Goal: Task Accomplishment & Management: Use online tool/utility

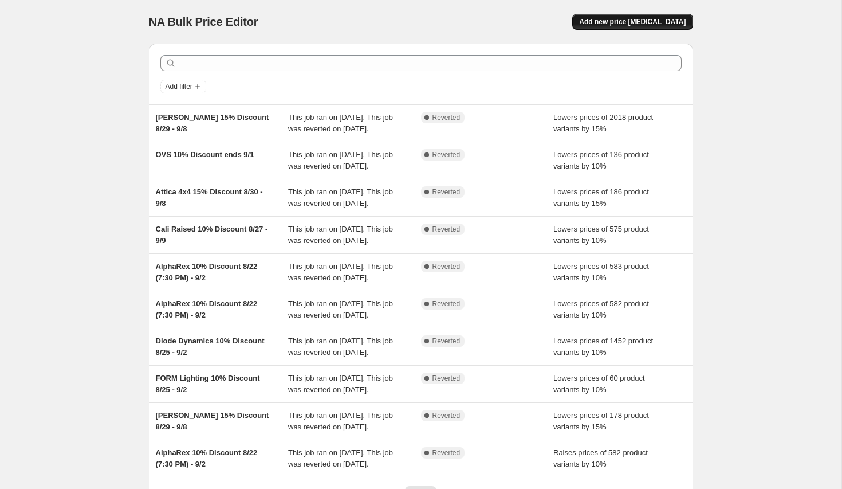
click at [645, 26] on button "Add new price [MEDICAL_DATA]" at bounding box center [632, 22] width 120 height 16
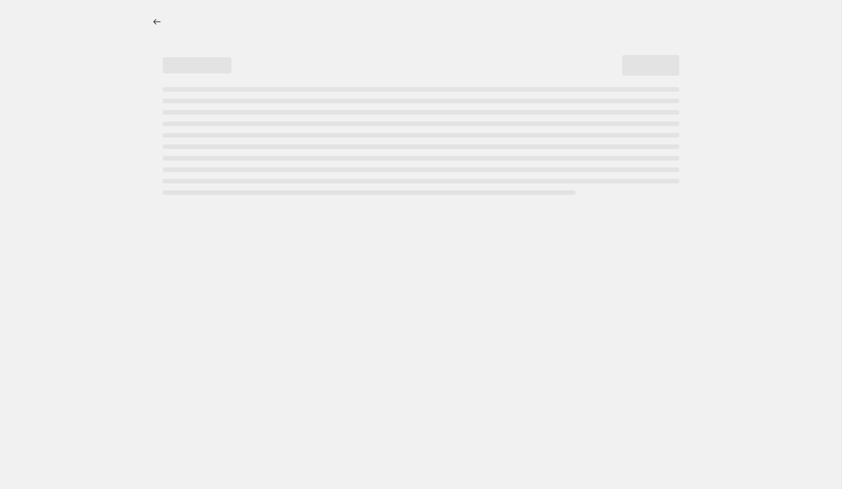
select select "percentage"
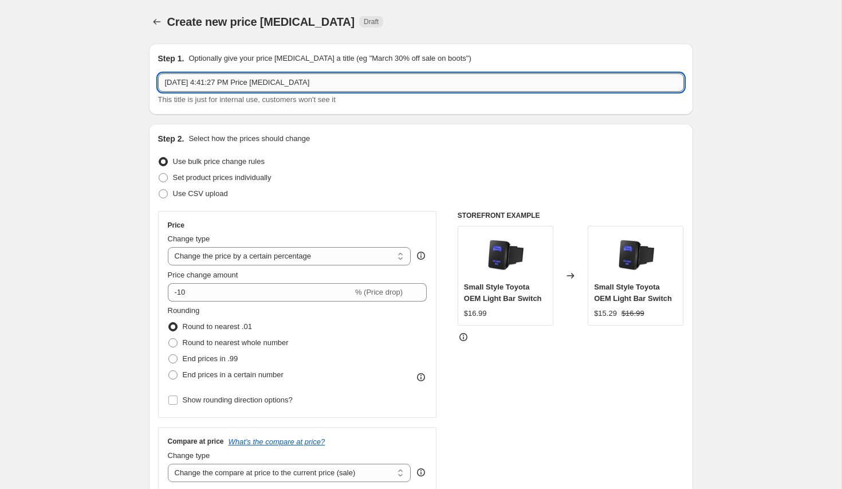
click at [335, 87] on input "[DATE] 4:41:27 PM Price [MEDICAL_DATA]" at bounding box center [421, 82] width 526 height 18
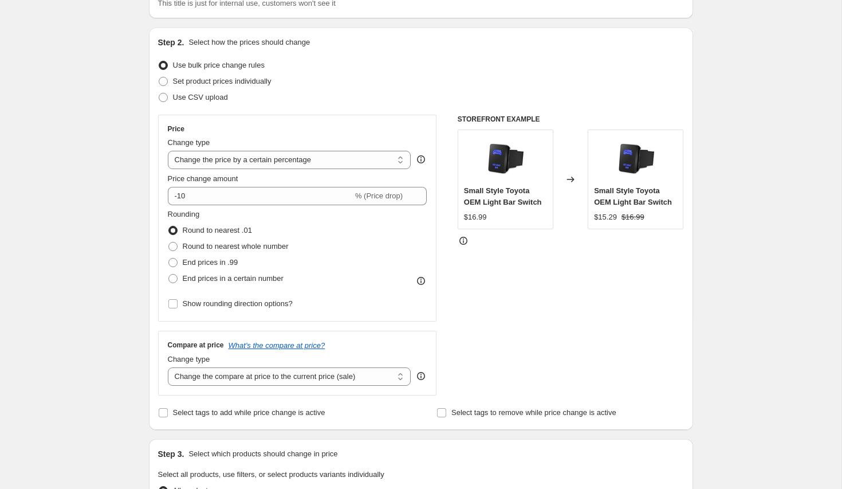
scroll to position [125, 0]
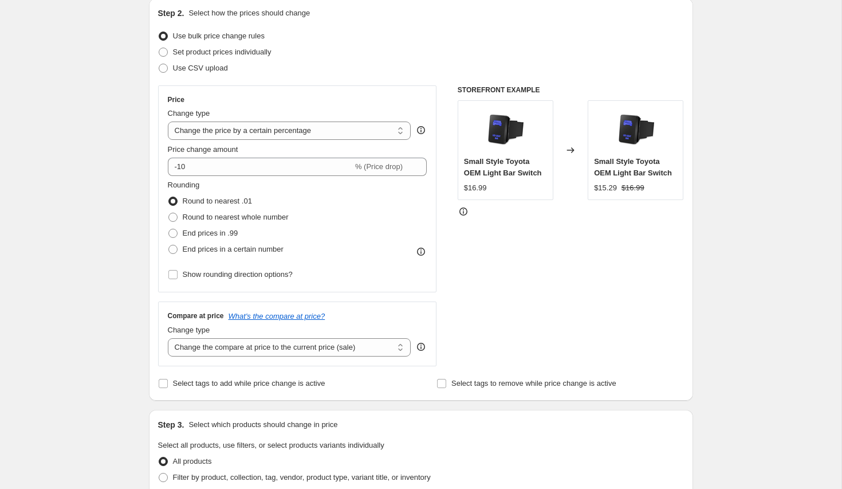
type input "Diode Dynamics C2 1.0 30% Discount 9/22 - 9/29"
click at [242, 240] on div "End prices in .99" at bounding box center [228, 233] width 121 height 16
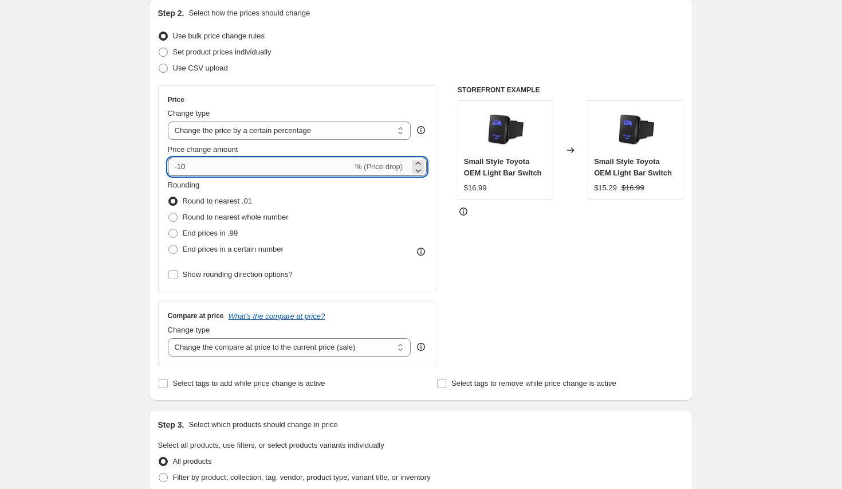
click at [211, 164] on input "-10" at bounding box center [260, 167] width 185 height 18
type input "-1"
type input "-30"
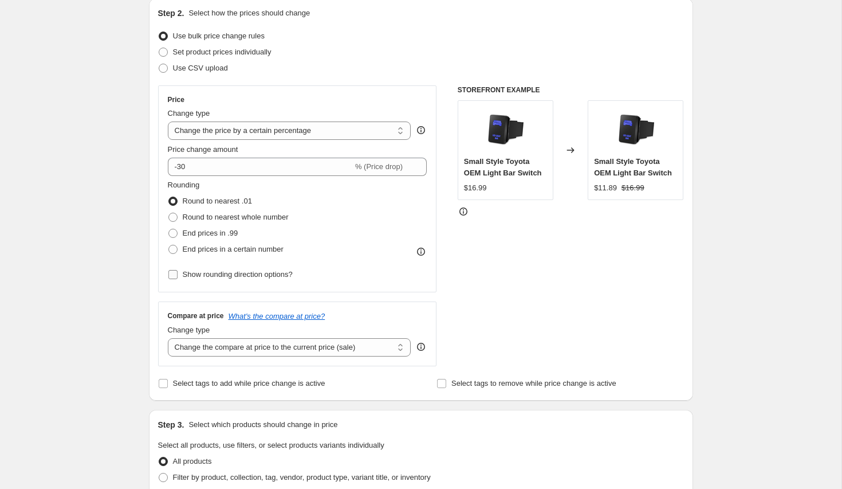
click at [285, 272] on span "Show rounding direction options?" at bounding box center [238, 274] width 110 height 9
click at [178, 272] on input "Show rounding direction options?" at bounding box center [172, 274] width 9 height 9
checkbox input "true"
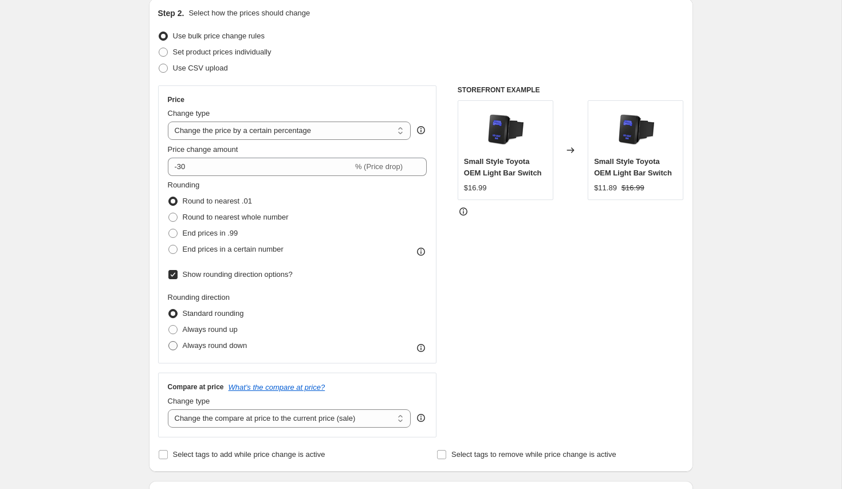
click at [241, 349] on span "Always round down" at bounding box center [215, 345] width 65 height 9
click at [169, 342] on input "Always round down" at bounding box center [168, 341] width 1 height 1
radio input "true"
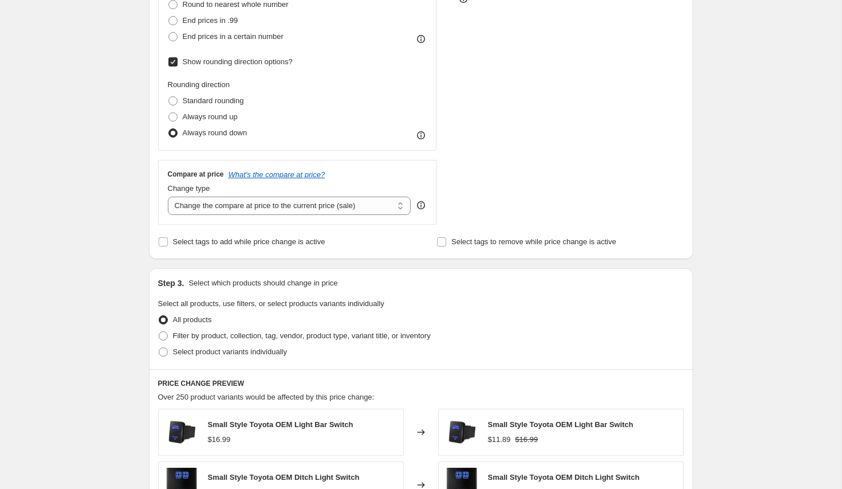
scroll to position [356, 0]
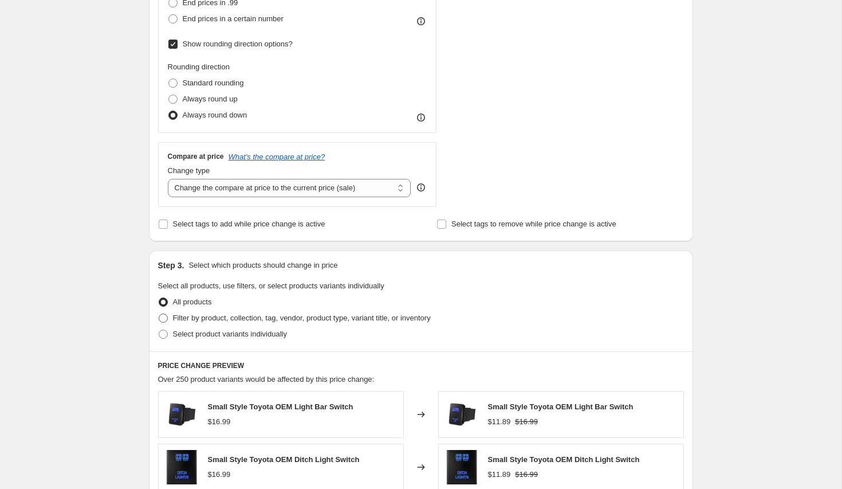
click at [274, 311] on label "Filter by product, collection, tag, vendor, product type, variant title, or inv…" at bounding box center [294, 318] width 273 height 16
click at [159, 313] on input "Filter by product, collection, tag, vendor, product type, variant title, or inv…" at bounding box center [159, 313] width 1 height 1
radio input "true"
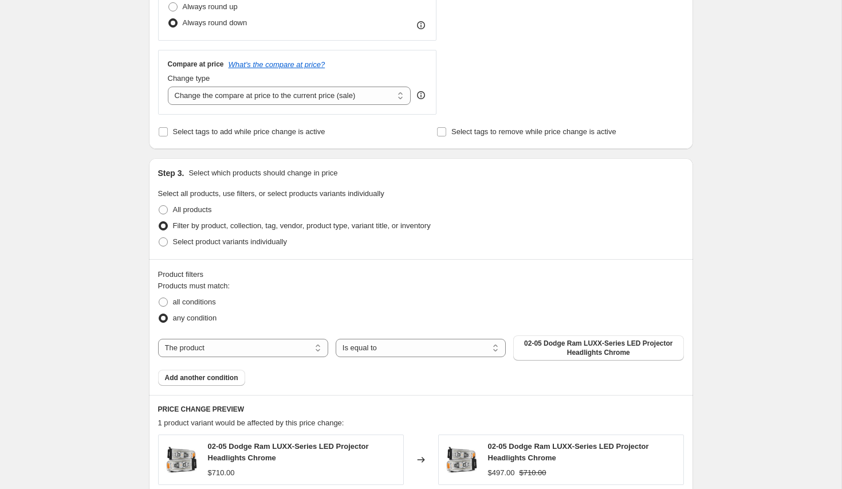
scroll to position [556, 0]
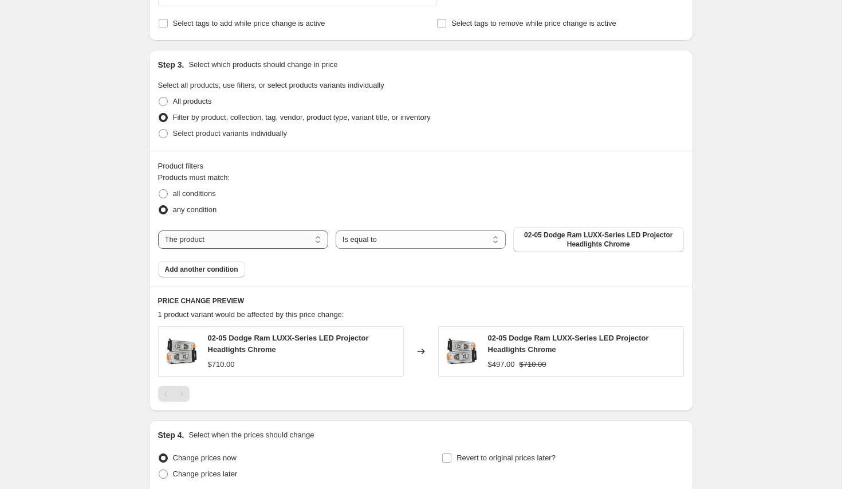
select select "collection"
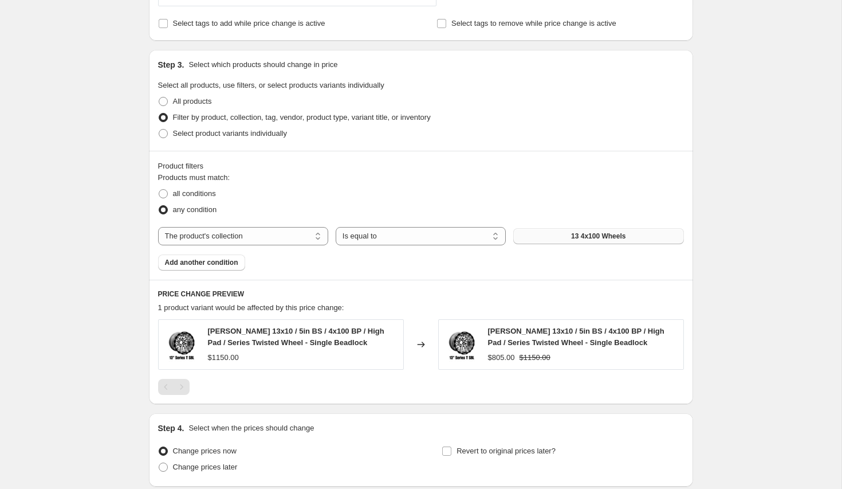
click at [562, 240] on button "13 4x100 Wheels" at bounding box center [598, 236] width 170 height 16
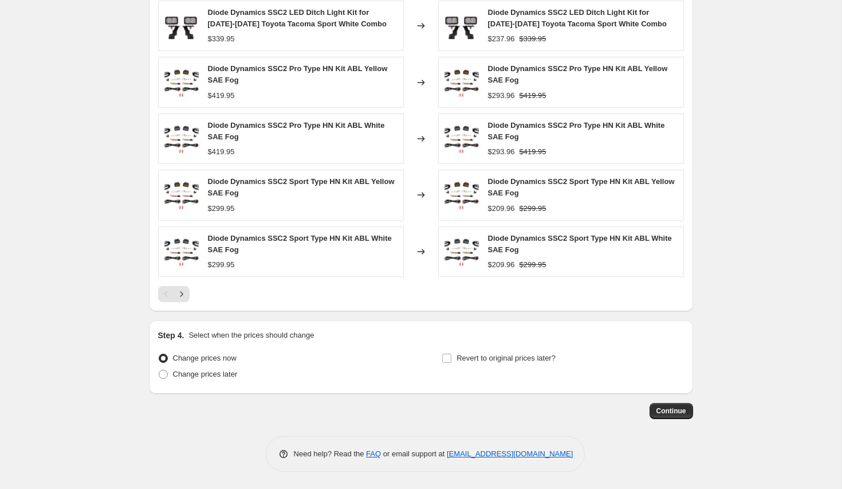
scroll to position [875, 0]
click at [213, 375] on span "Change prices later" at bounding box center [205, 374] width 65 height 9
click at [159, 370] on input "Change prices later" at bounding box center [159, 370] width 1 height 1
radio input "true"
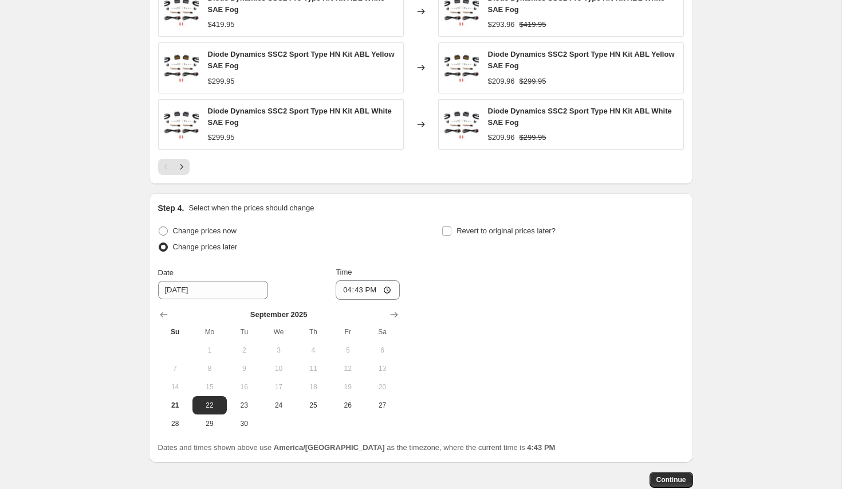
scroll to position [1006, 0]
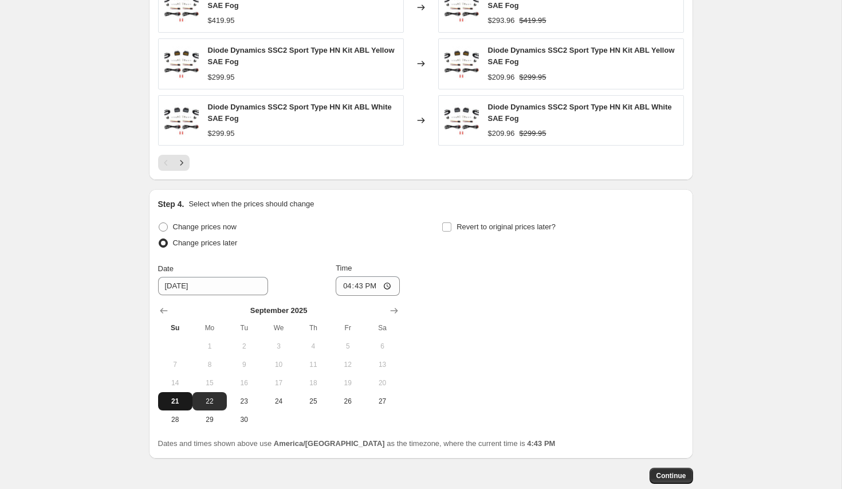
click at [187, 407] on button "21" at bounding box center [175, 401] width 34 height 18
type input "[DATE]"
click at [353, 289] on input "16:43" at bounding box center [368, 285] width 64 height 19
type input "23:59"
click at [503, 226] on span "Revert to original prices later?" at bounding box center [506, 226] width 99 height 9
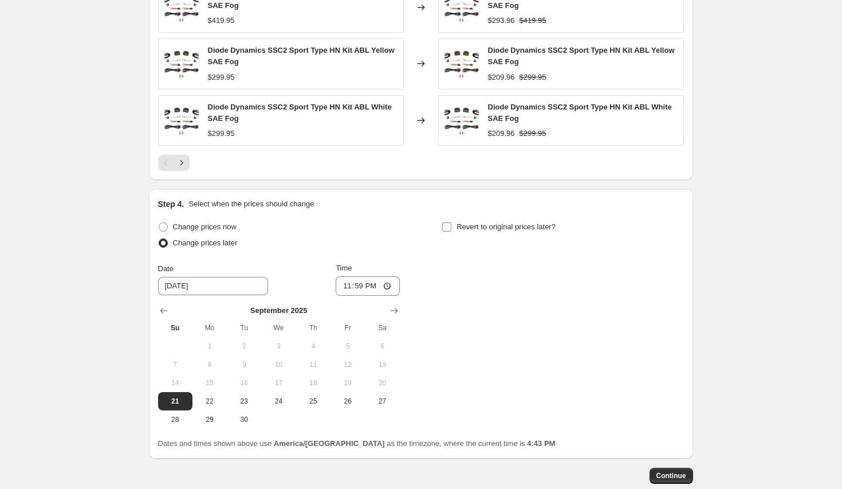
click at [452, 226] on input "Revert to original prices later?" at bounding box center [446, 226] width 9 height 9
checkbox input "true"
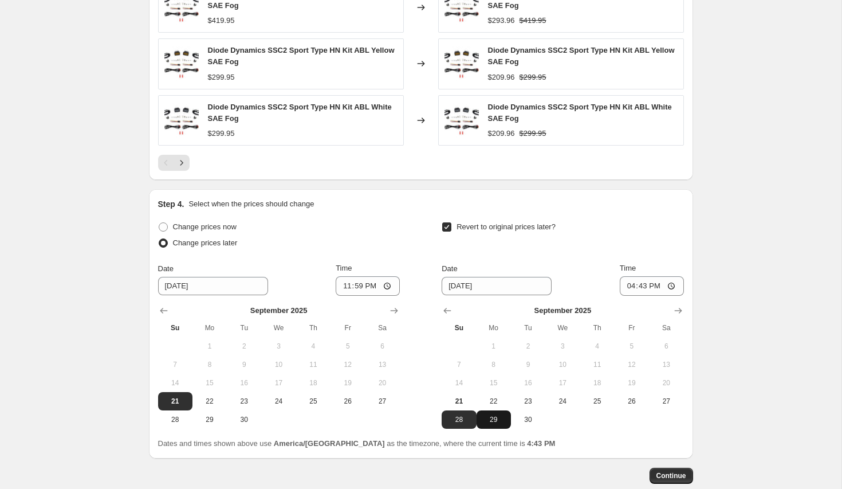
click at [492, 418] on span "29" at bounding box center [493, 419] width 25 height 9
type input "[DATE]"
click at [641, 280] on input "16:43" at bounding box center [652, 285] width 64 height 19
type input "23:59"
click at [681, 473] on span "Continue" at bounding box center [672, 475] width 30 height 9
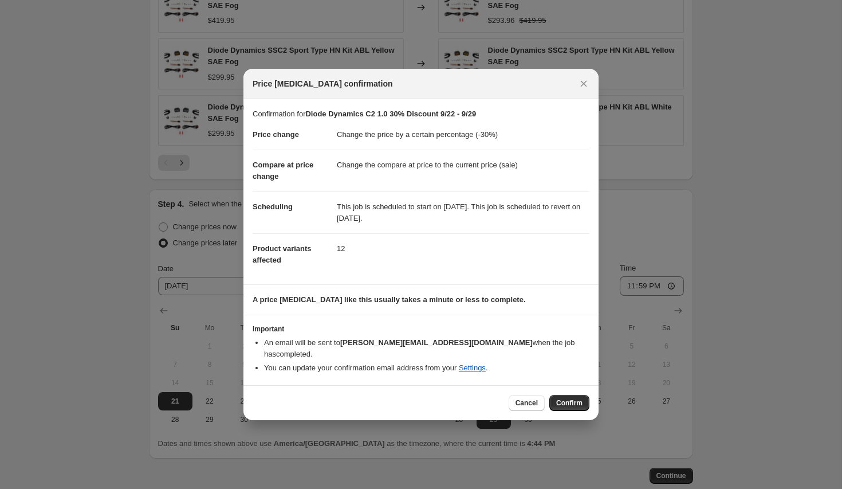
click at [572, 406] on div "Cancel Confirm" at bounding box center [421, 402] width 355 height 35
click at [572, 398] on span "Confirm" at bounding box center [569, 402] width 26 height 9
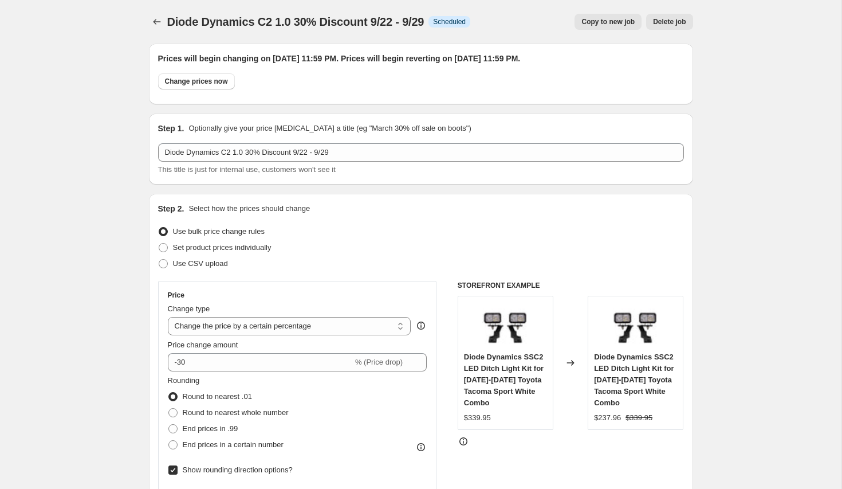
scroll to position [1006, 0]
